Goal: Use online tool/utility: Utilize a website feature to perform a specific function

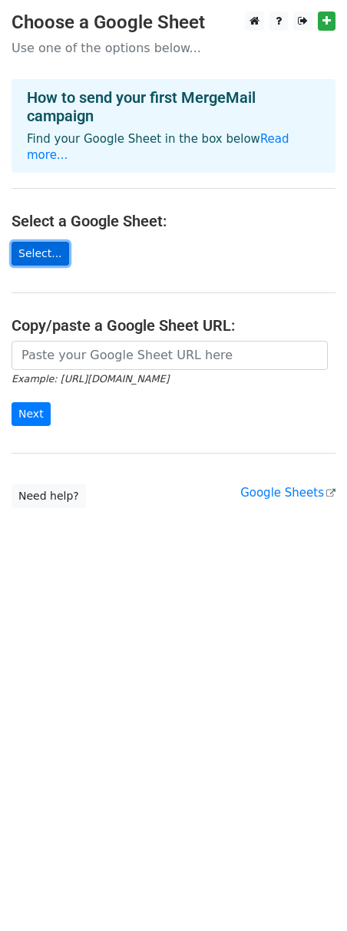
click at [43, 242] on link "Select..." at bounding box center [41, 254] width 58 height 24
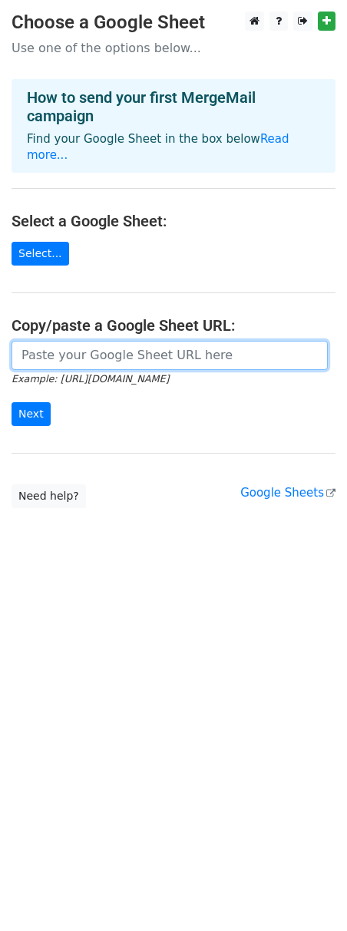
click at [150, 347] on input "url" at bounding box center [170, 355] width 316 height 29
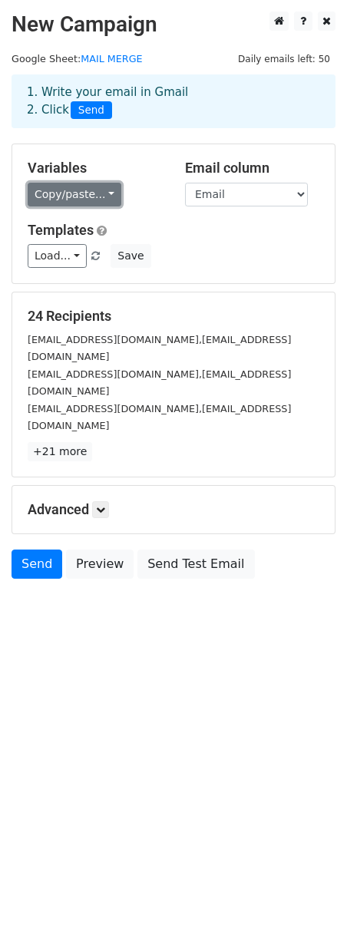
click at [78, 193] on link "Copy/paste..." at bounding box center [75, 195] width 94 height 24
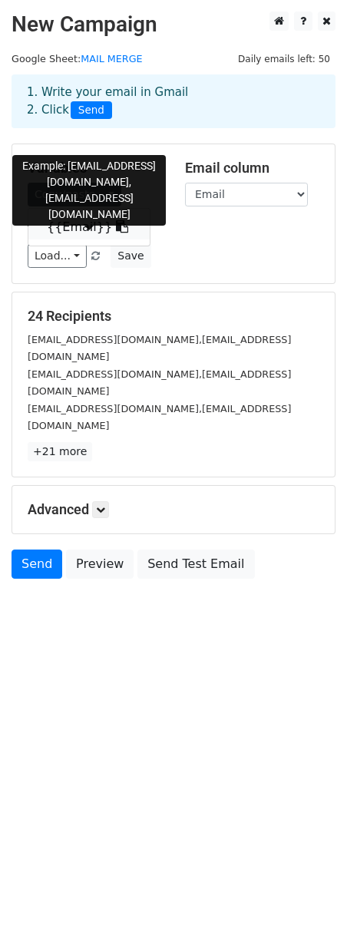
click at [74, 230] on link "{{Email}}" at bounding box center [88, 227] width 121 height 25
